Goal: Task Accomplishment & Management: Use online tool/utility

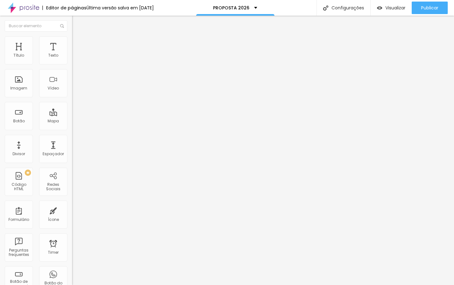
click at [72, 54] on span "Trocar imagem" at bounding box center [89, 51] width 34 height 5
click at [128, 285] on div at bounding box center [227, 289] width 454 height 0
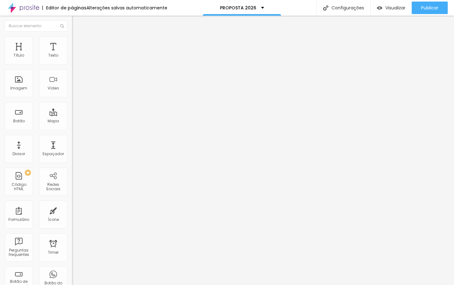
click at [77, 21] on div "Editar Imagem" at bounding box center [98, 22] width 42 height 5
click at [72, 54] on span "Trocar imagem" at bounding box center [89, 51] width 34 height 5
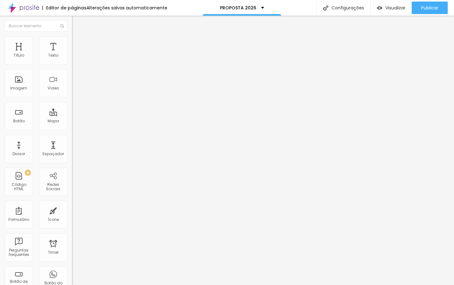
click at [72, 54] on span "Trocar imagem" at bounding box center [89, 51] width 34 height 5
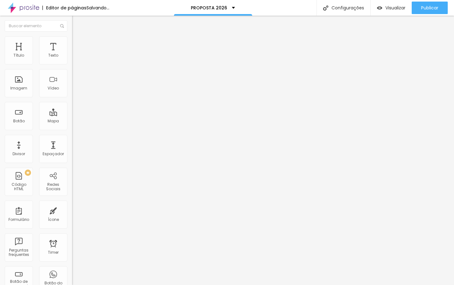
click at [72, 54] on span "Trocar imagem" at bounding box center [89, 51] width 34 height 5
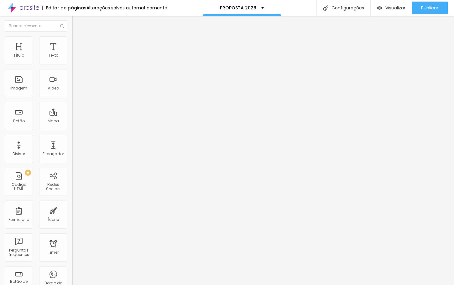
click at [72, 54] on span "Trocar imagem" at bounding box center [89, 51] width 34 height 5
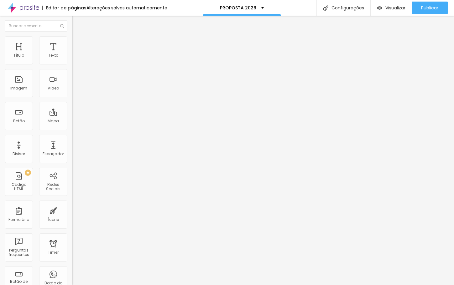
click at [72, 54] on span "Trocar imagem" at bounding box center [89, 51] width 34 height 5
